Goal: Information Seeking & Learning: Learn about a topic

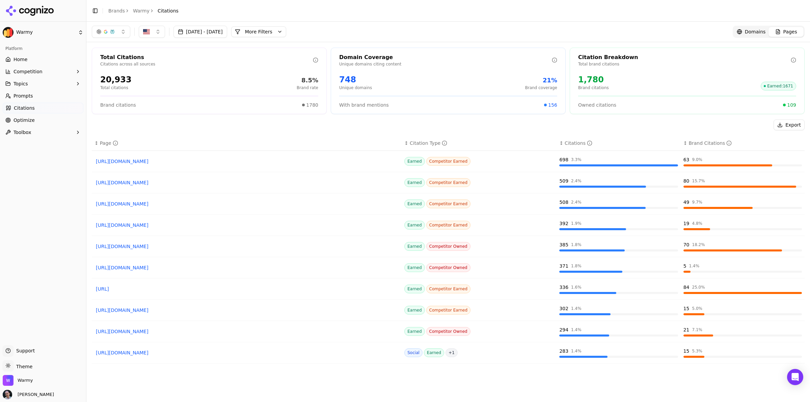
click at [117, 8] on link "Brands" at bounding box center [116, 10] width 17 height 5
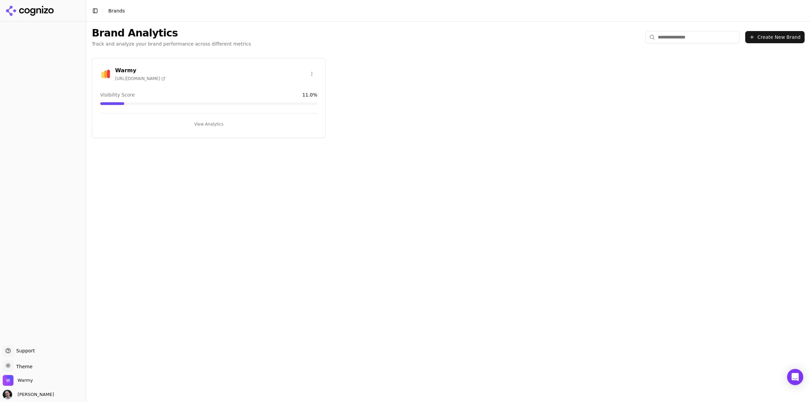
click at [228, 123] on button "View Analytics" at bounding box center [208, 124] width 217 height 11
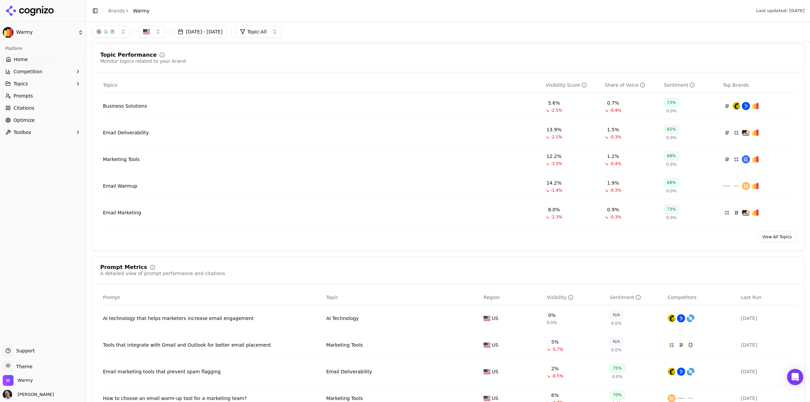
scroll to position [253, 0]
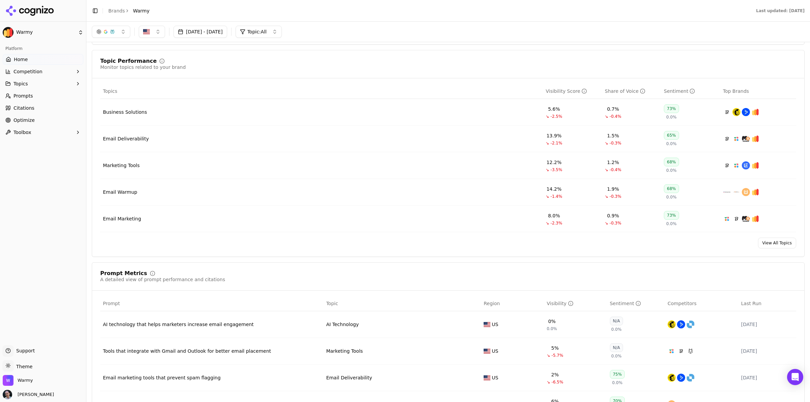
click at [125, 142] on div "Email Deliverability" at bounding box center [126, 138] width 46 height 7
